Goal: Task Accomplishment & Management: Use online tool/utility

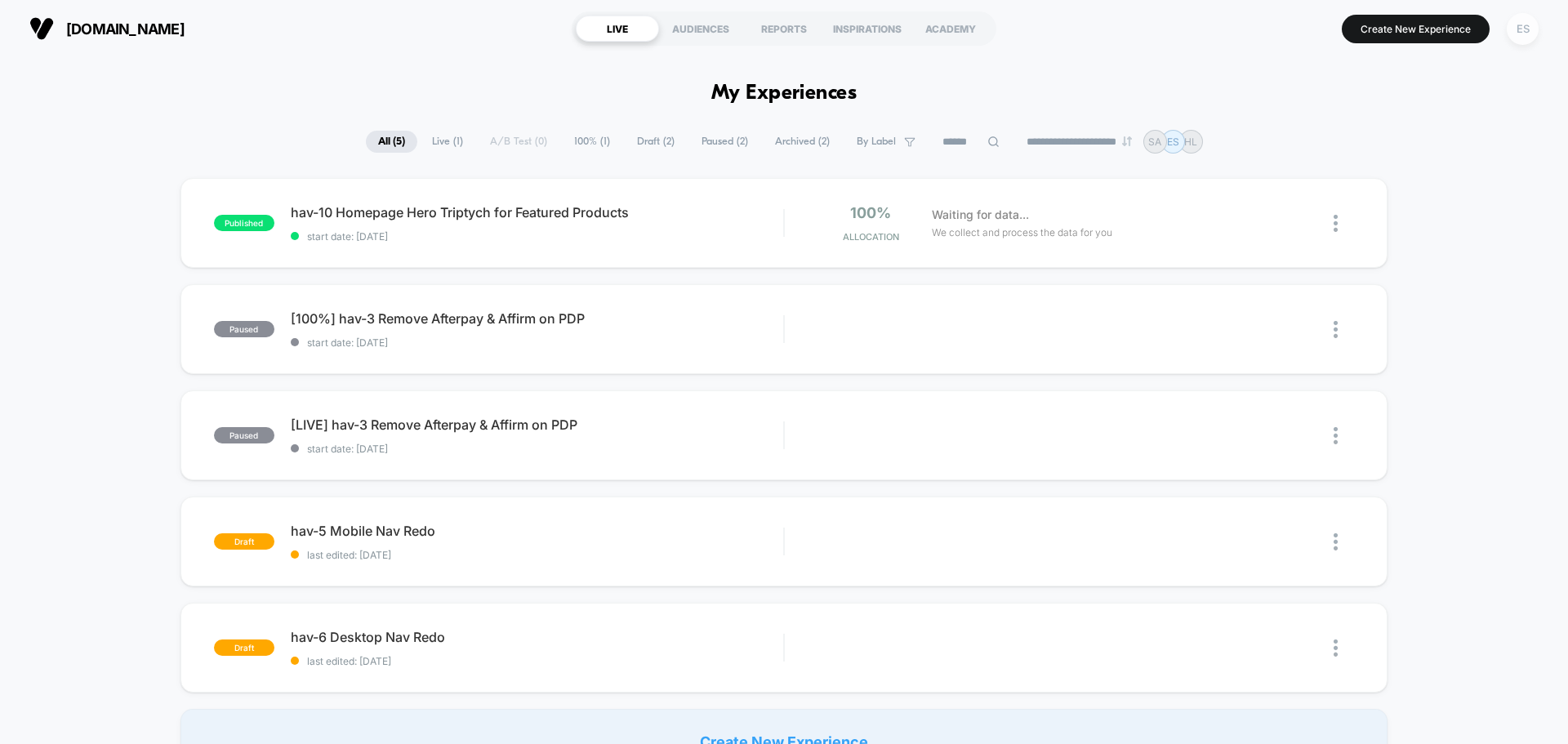
click at [1529, 32] on div "ES" at bounding box center [1522, 29] width 32 height 32
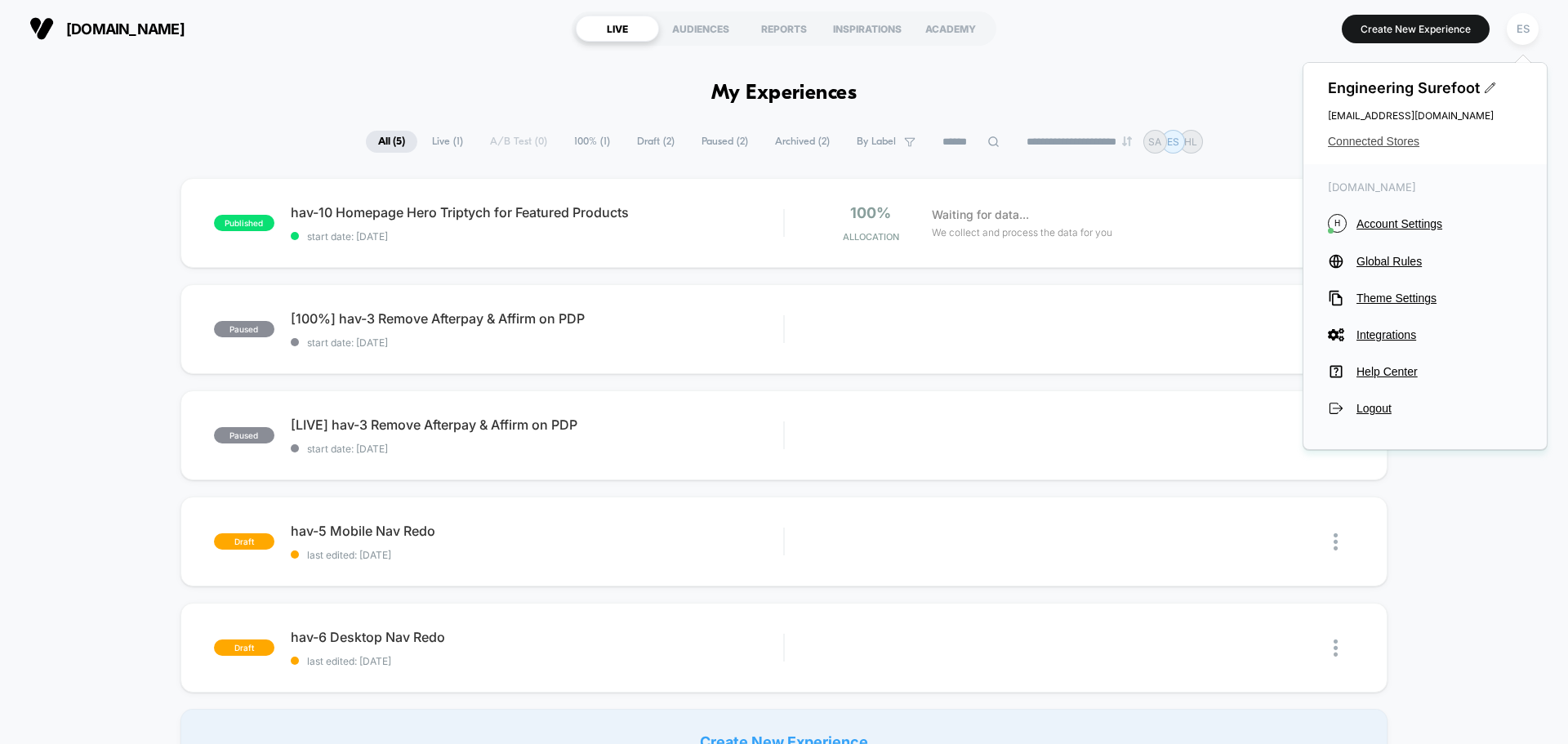
click at [1394, 141] on span "Connected Stores" at bounding box center [1425, 141] width 194 height 13
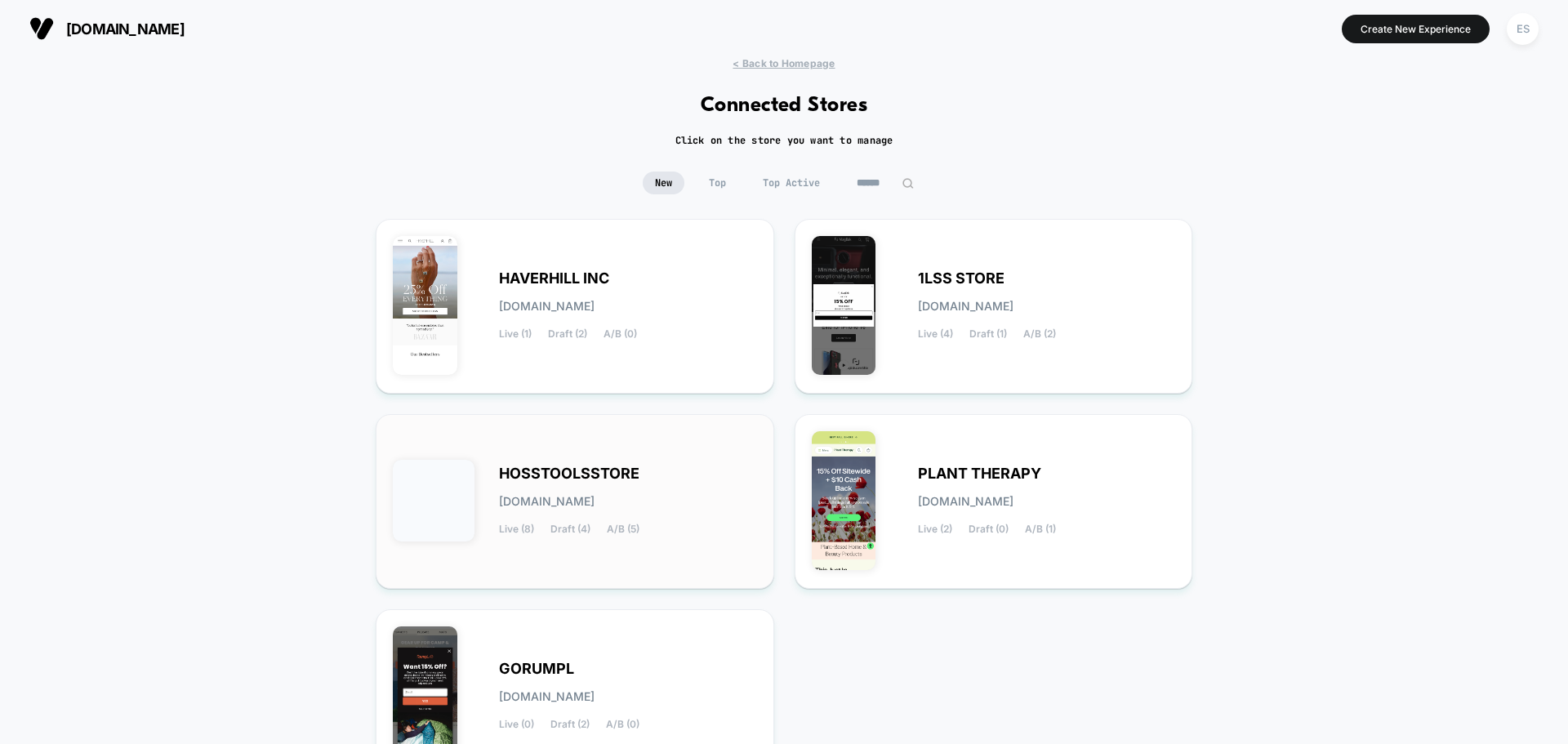
click at [565, 474] on span "HOSSTOOLSSTORE" at bounding box center [569, 474] width 141 height 12
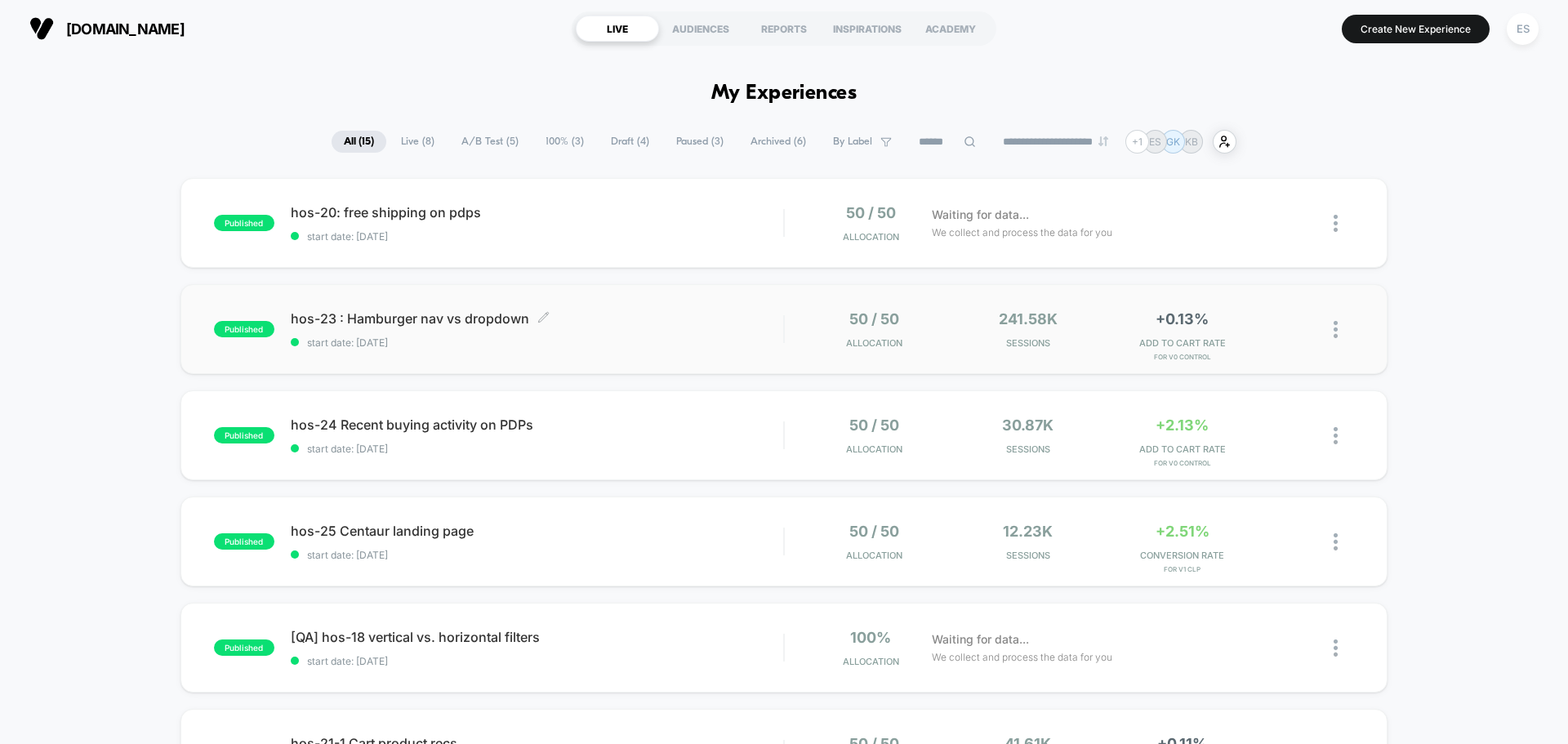
scroll to position [81, 0]
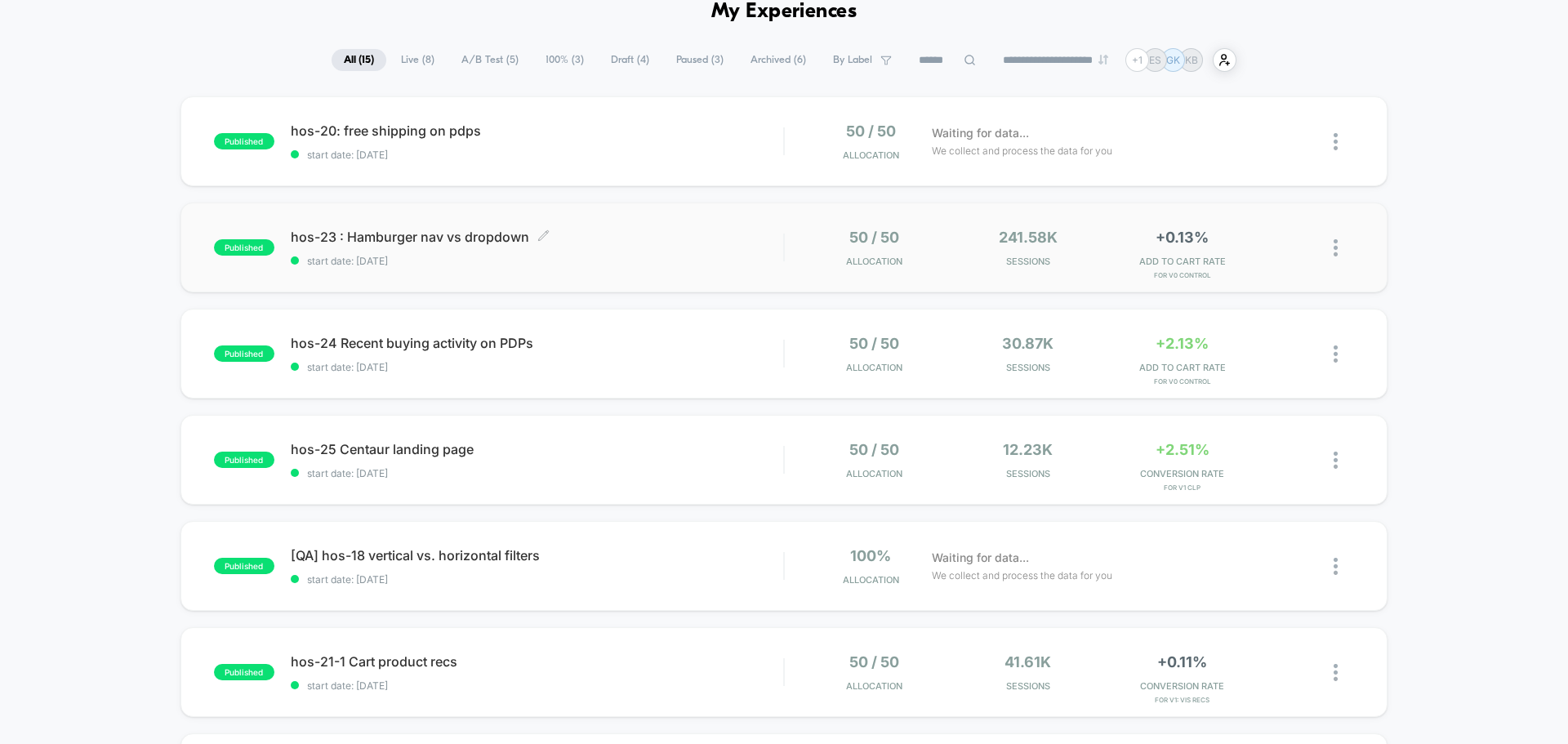
click at [376, 240] on span "hos-23 : Hamburger nav vs dropdown Click to edit experience details" at bounding box center [537, 237] width 492 height 16
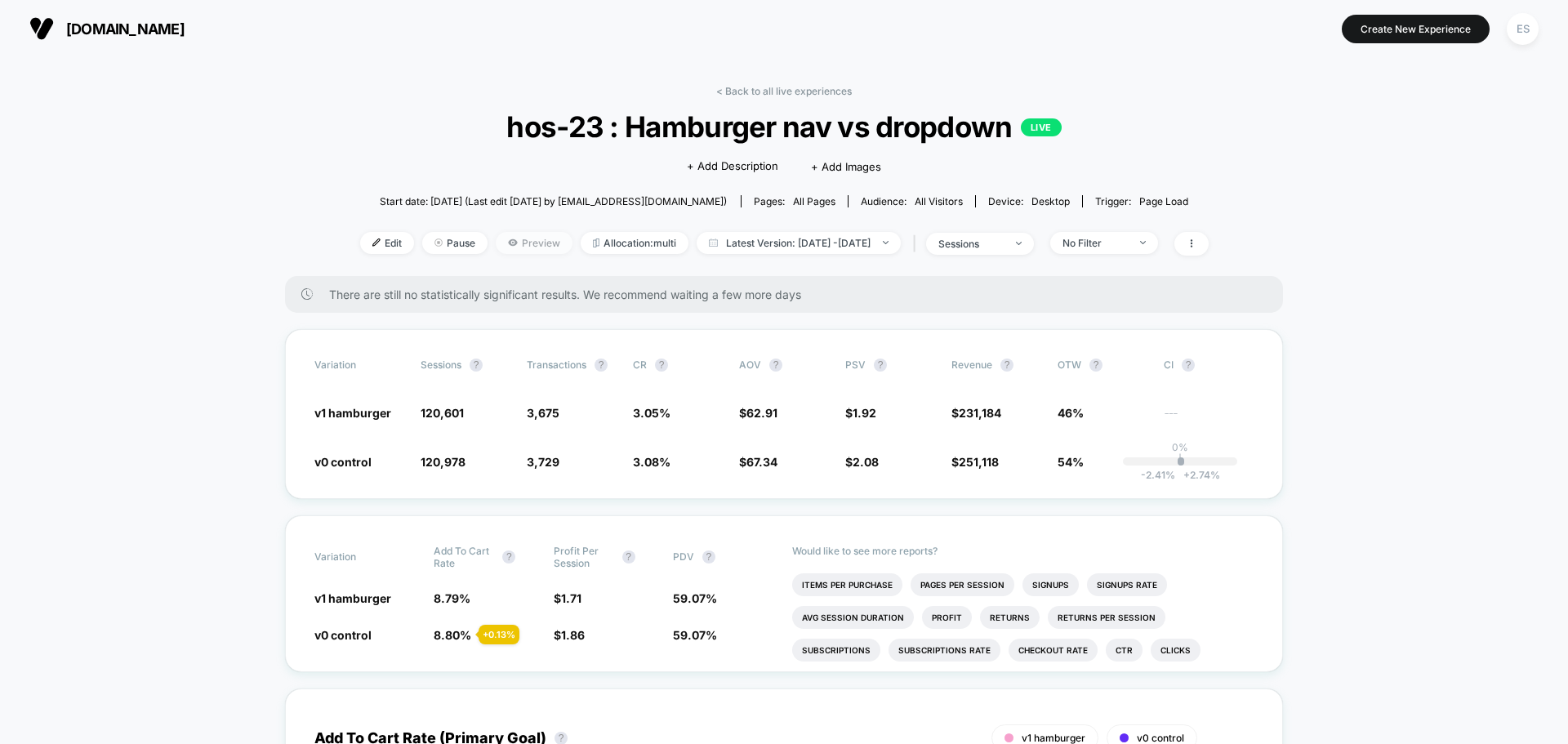
click at [515, 240] on span "Preview" at bounding box center [533, 243] width 76 height 22
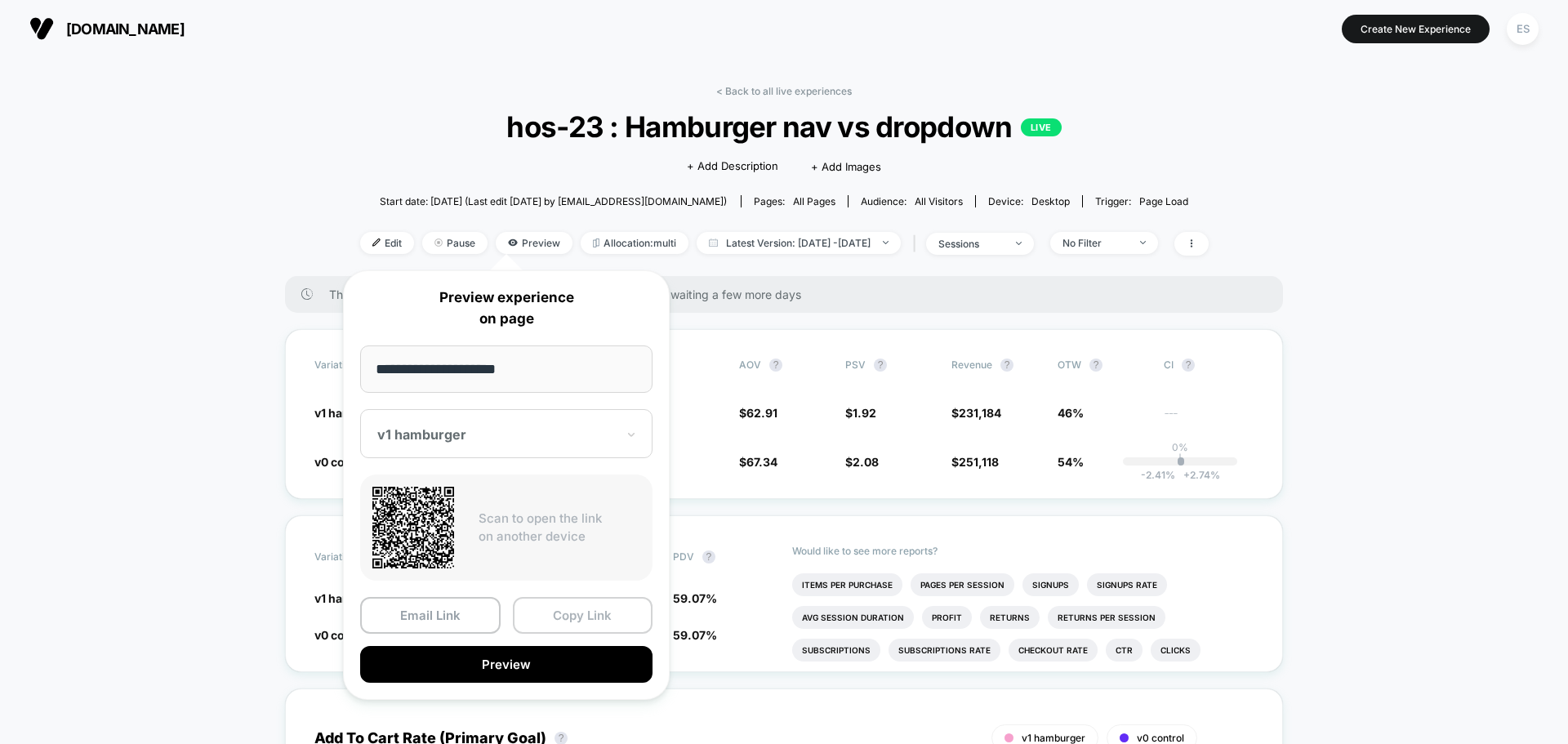
click at [575, 613] on button "Copy Link" at bounding box center [583, 615] width 141 height 37
